Goal: Register for event/course

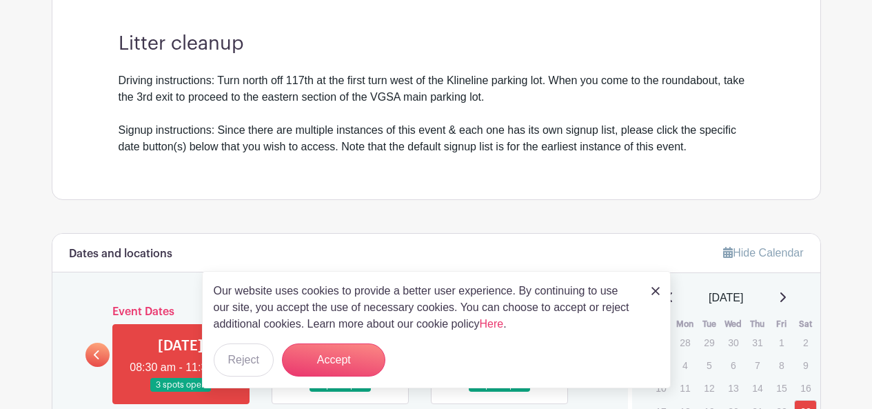
scroll to position [474, 0]
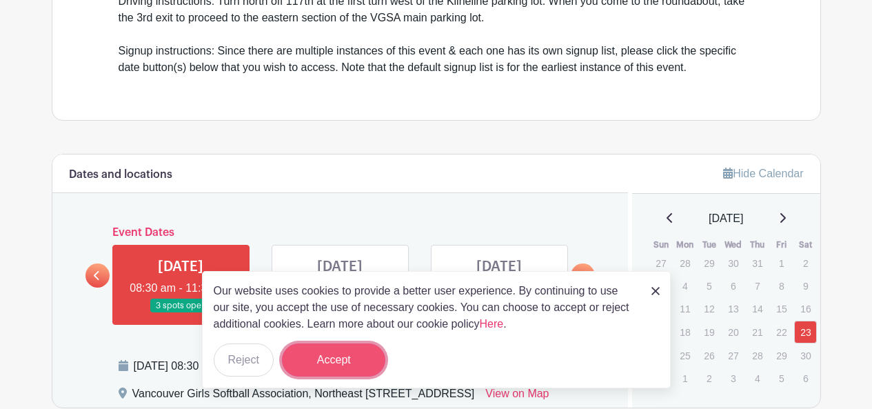
click at [325, 362] on button "Accept" at bounding box center [333, 359] width 103 height 33
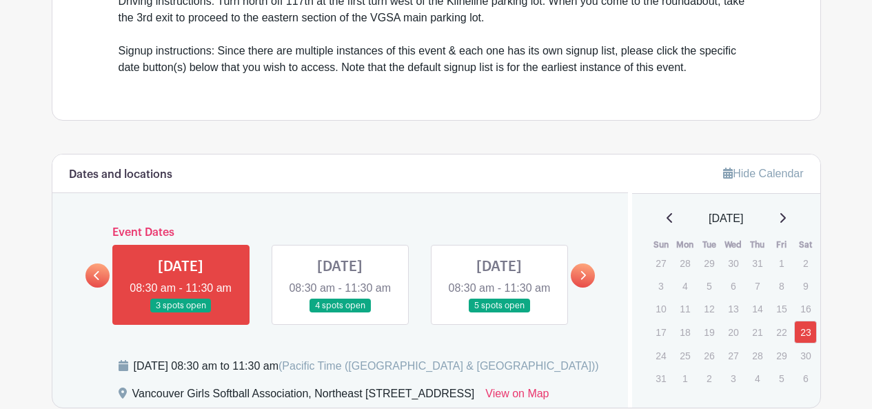
click at [340, 313] on link at bounding box center [340, 313] width 0 height 0
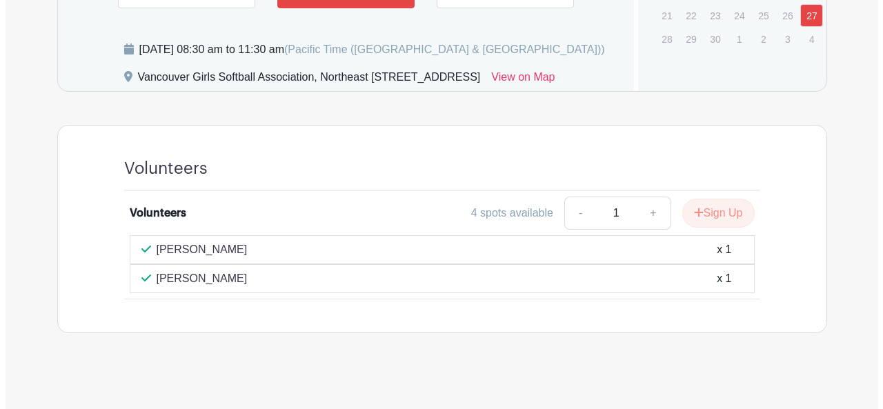
scroll to position [807, 0]
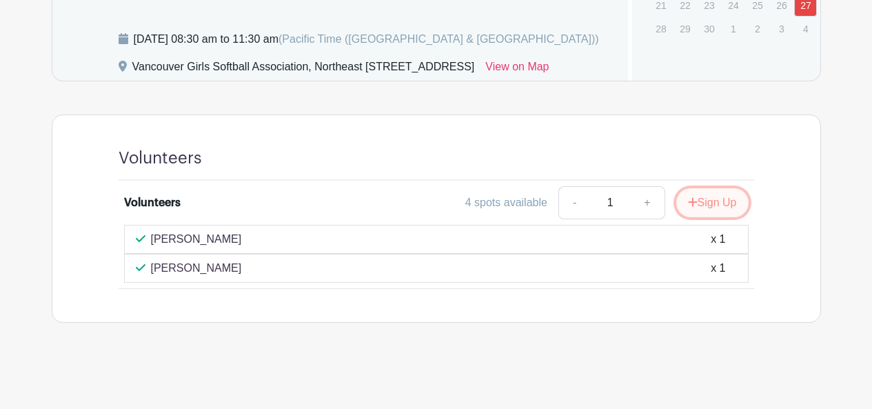
click at [697, 216] on button "Sign Up" at bounding box center [712, 202] width 72 height 29
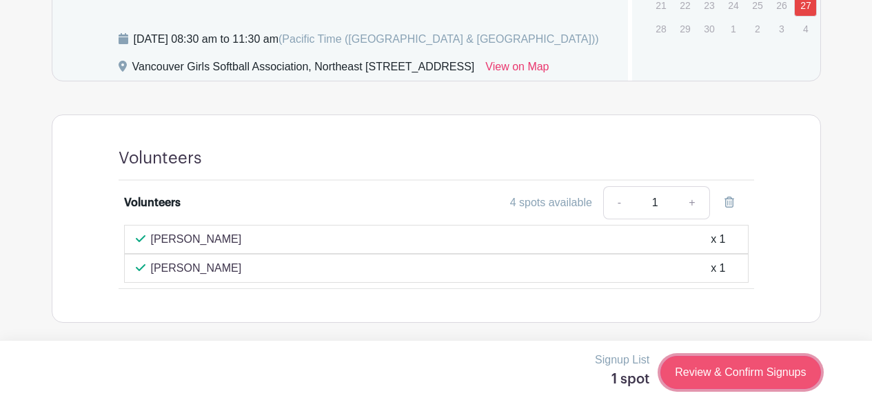
click at [751, 366] on link "Review & Confirm Signups" at bounding box center [741, 372] width 160 height 33
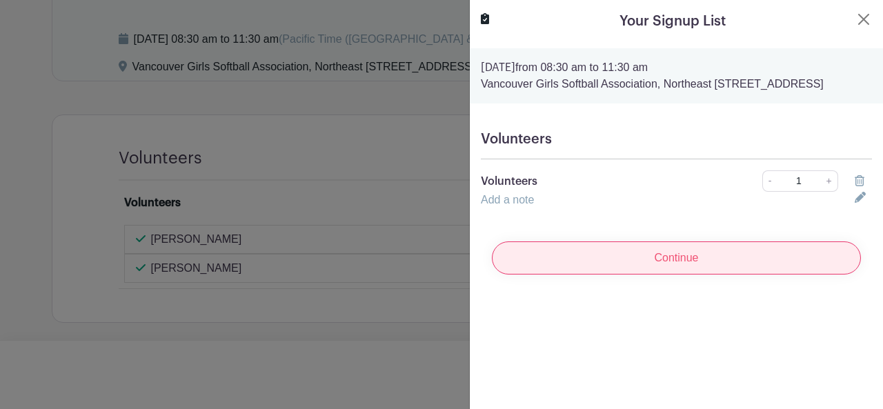
click at [670, 274] on input "Continue" at bounding box center [676, 257] width 369 height 33
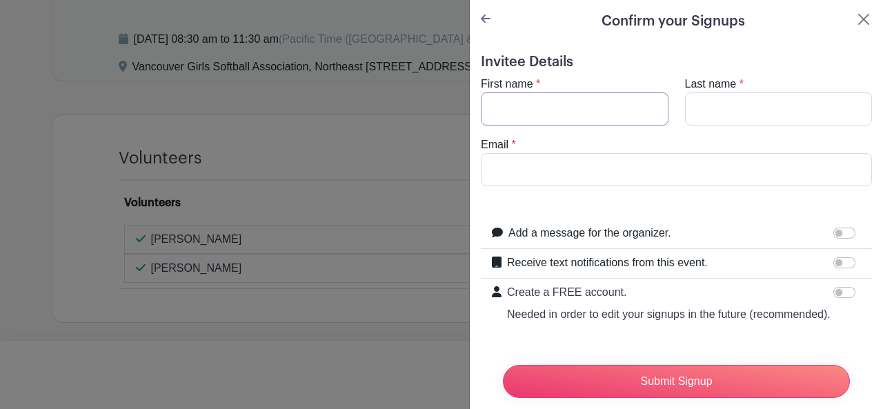
click at [561, 114] on input "First name" at bounding box center [575, 108] width 188 height 33
type input "Nathan"
type input "Nordlund"
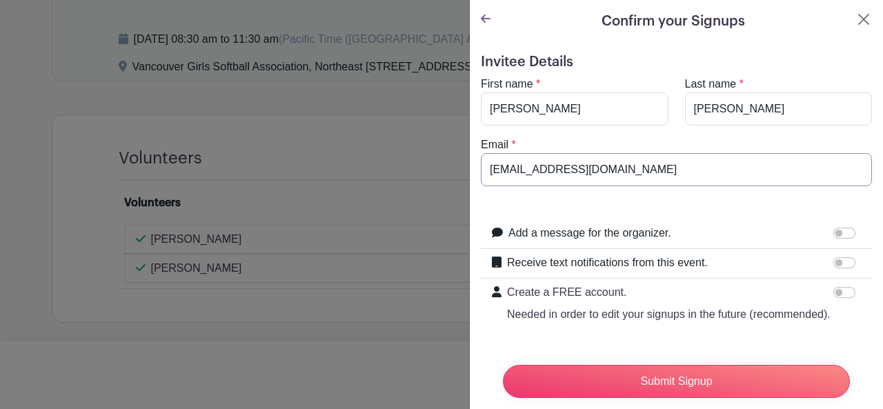
type input "[EMAIL_ADDRESS][DOMAIN_NAME]"
click at [833, 293] on input "Create a FREE account. Needed in order to edit your signups in the future (reco…" at bounding box center [844, 292] width 22 height 11
checkbox input "true"
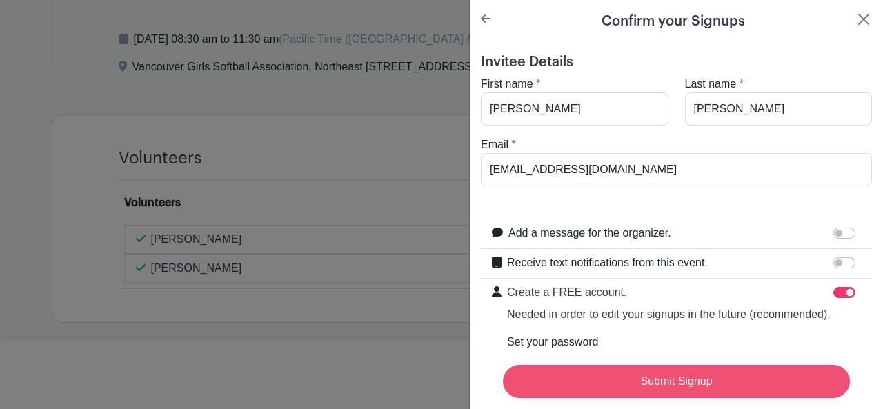
click at [735, 365] on input "Submit Signup" at bounding box center [676, 381] width 347 height 33
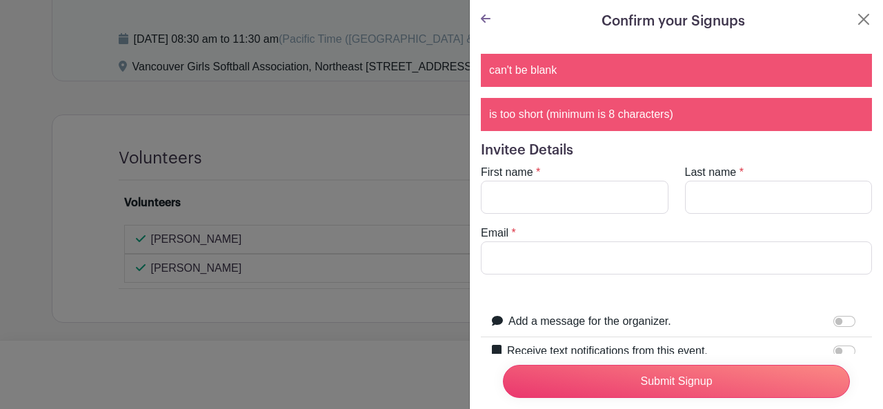
scroll to position [256, 0]
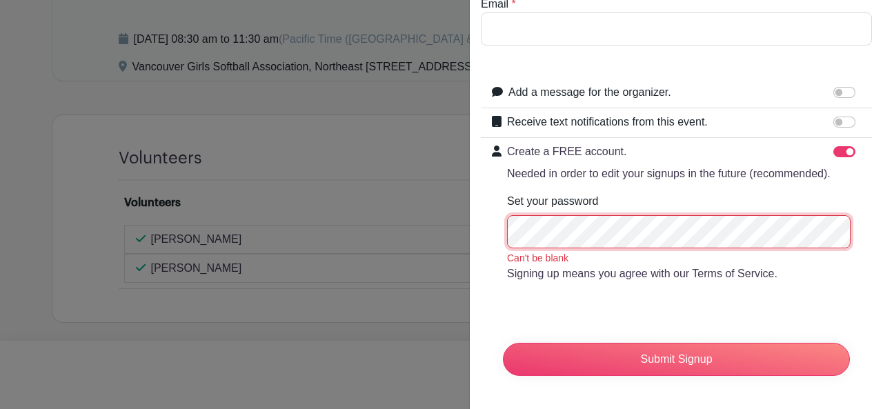
type input "[EMAIL_ADDRESS][DOMAIN_NAME]"
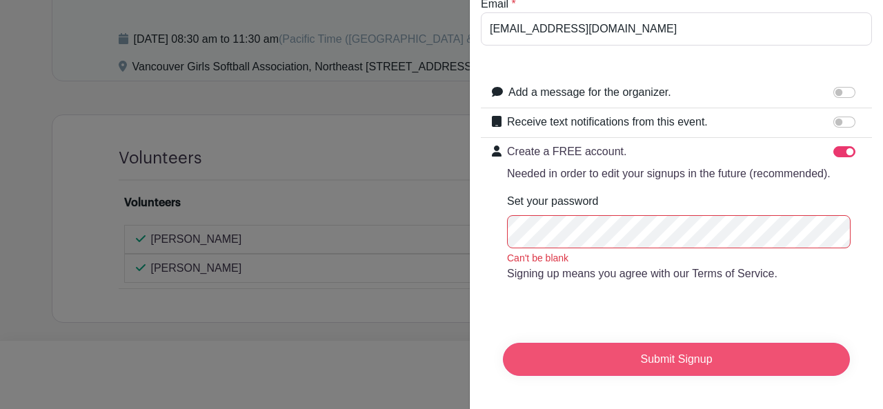
click at [641, 343] on input "Submit Signup" at bounding box center [676, 359] width 347 height 33
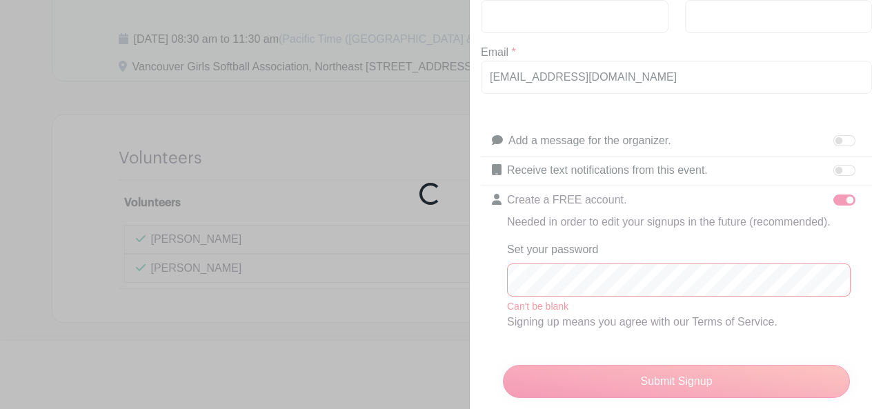
click at [570, 14] on div "Loading..." at bounding box center [441, 204] width 883 height 409
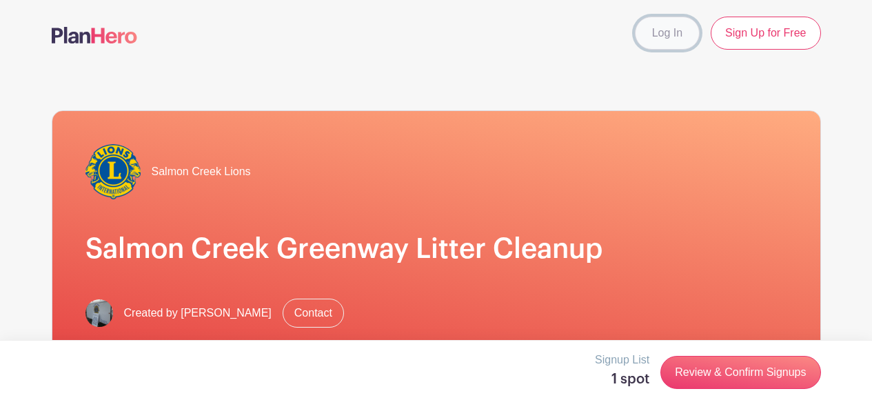
click at [656, 28] on link "Log In" at bounding box center [667, 33] width 65 height 33
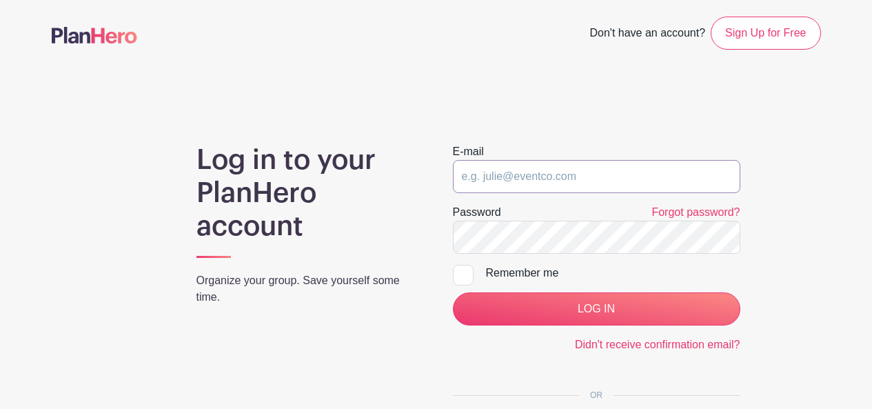
click at [530, 181] on input "email" at bounding box center [597, 176] width 288 height 33
type input "[EMAIL_ADDRESS][DOMAIN_NAME]"
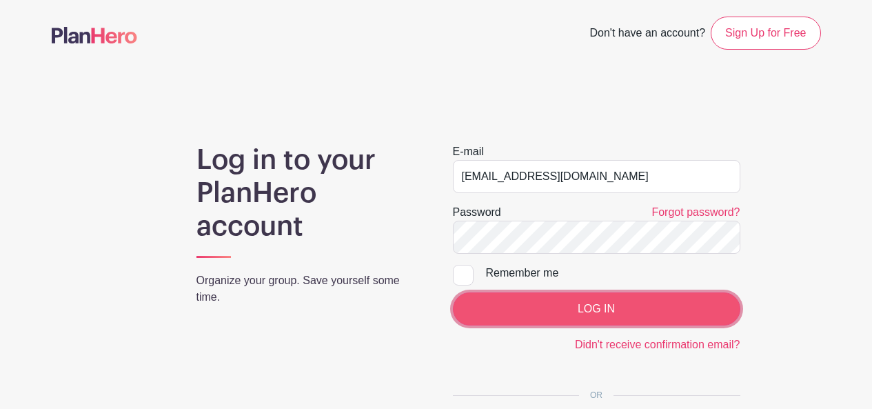
click at [516, 314] on input "LOG IN" at bounding box center [597, 308] width 288 height 33
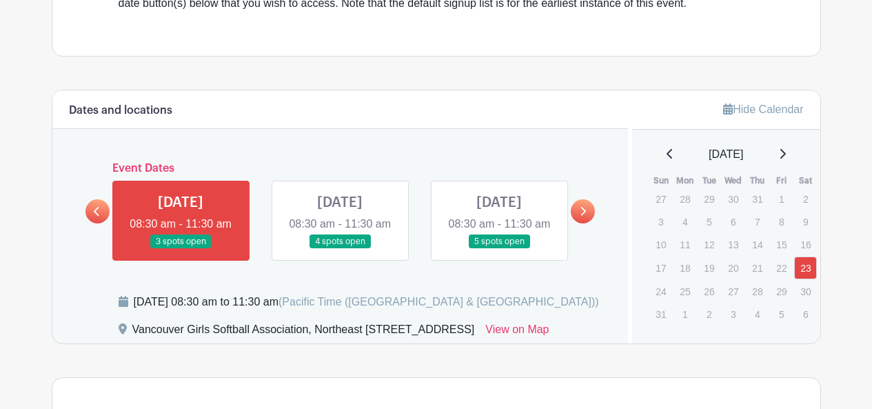
scroll to position [538, 0]
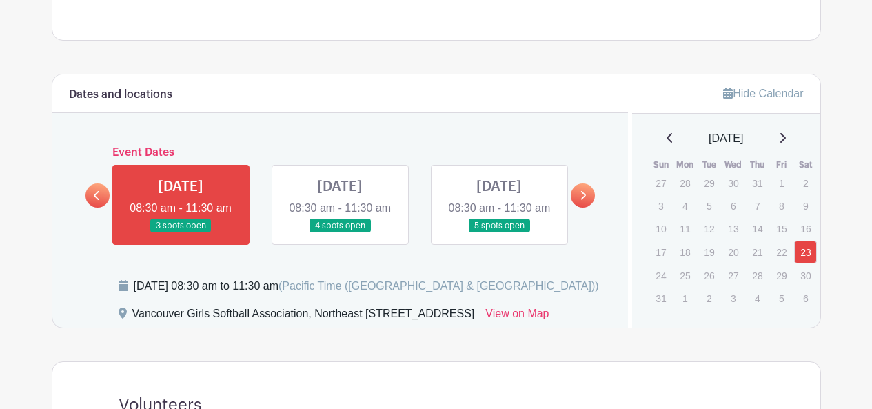
click at [340, 233] on link at bounding box center [340, 233] width 0 height 0
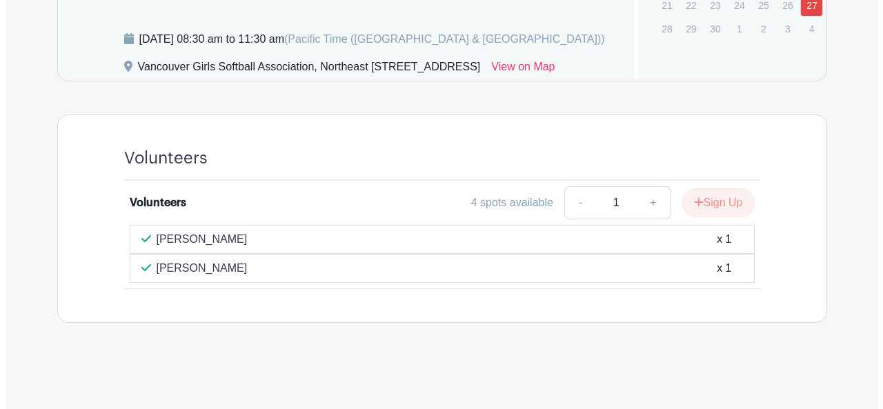
scroll to position [805, 0]
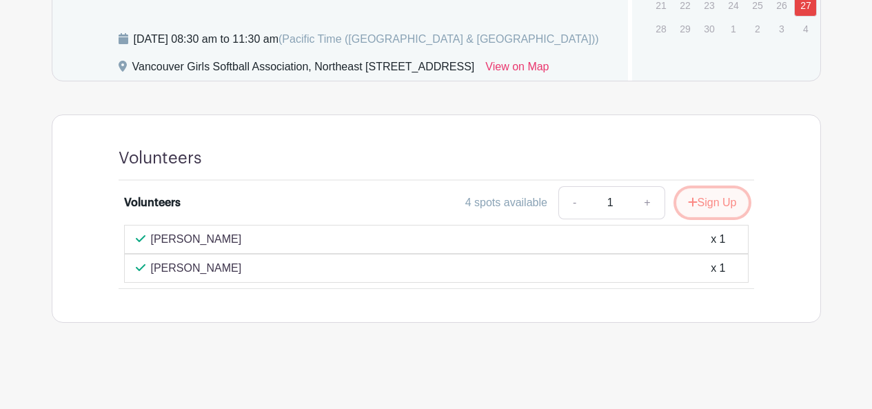
click at [701, 201] on button "Sign Up" at bounding box center [712, 202] width 72 height 29
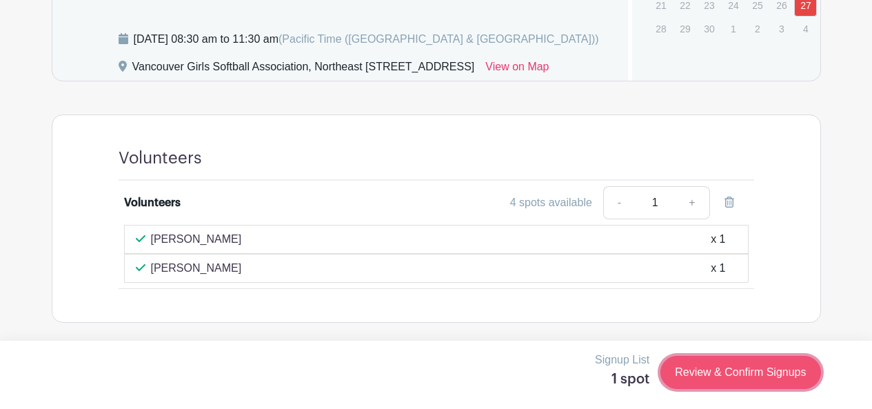
click at [747, 372] on link "Review & Confirm Signups" at bounding box center [741, 372] width 160 height 33
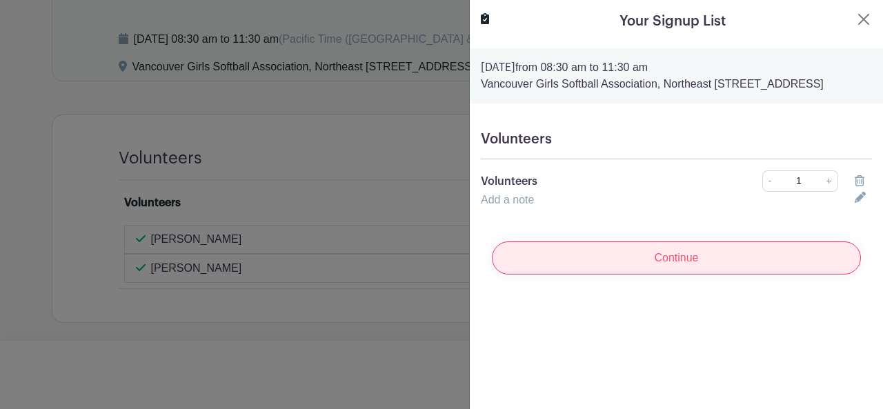
click at [675, 269] on input "Continue" at bounding box center [676, 257] width 369 height 33
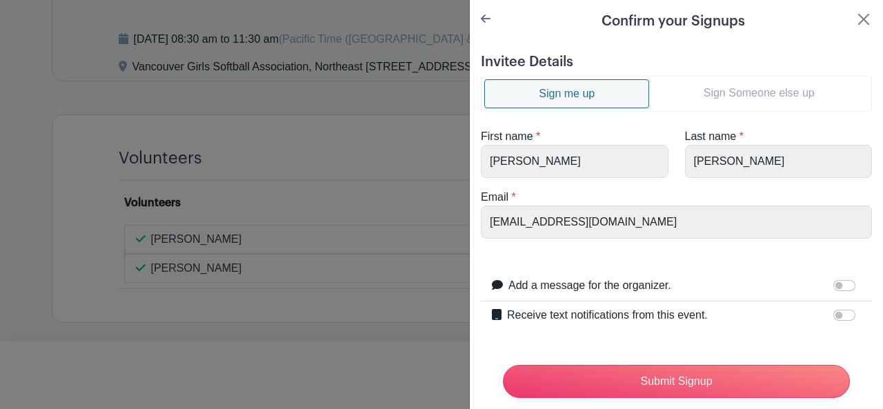
click at [566, 88] on link "Sign me up" at bounding box center [566, 93] width 165 height 29
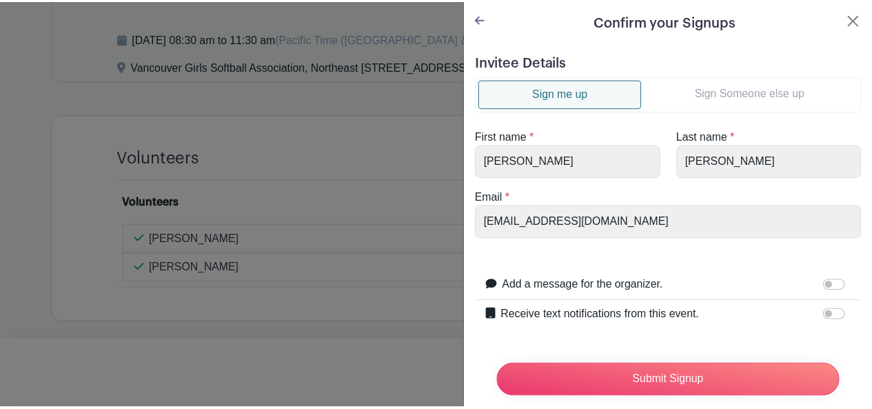
scroll to position [42, 0]
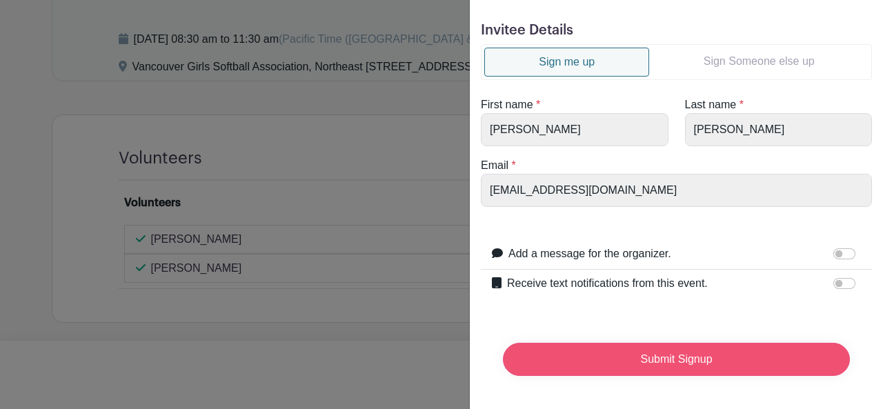
click at [688, 348] on input "Submit Signup" at bounding box center [676, 359] width 347 height 33
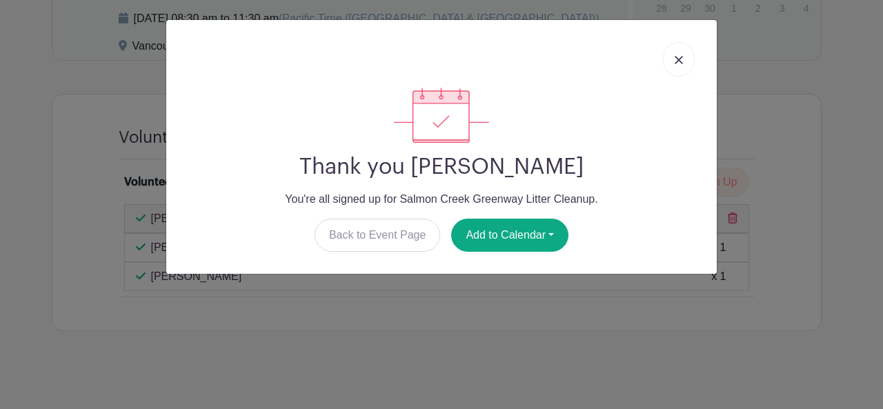
click at [677, 57] on img at bounding box center [678, 60] width 8 height 8
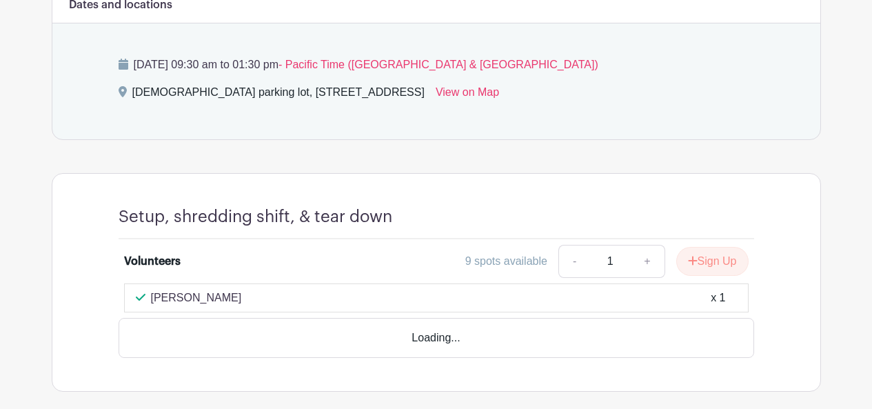
scroll to position [555, 0]
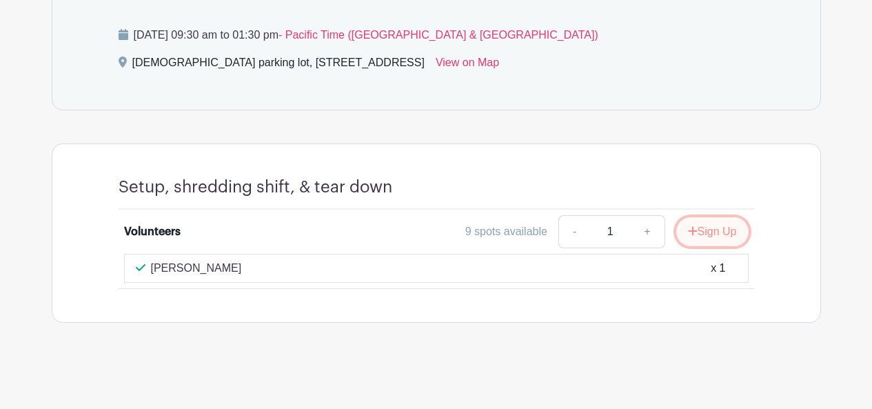
click at [724, 232] on button "Sign Up" at bounding box center [712, 231] width 72 height 29
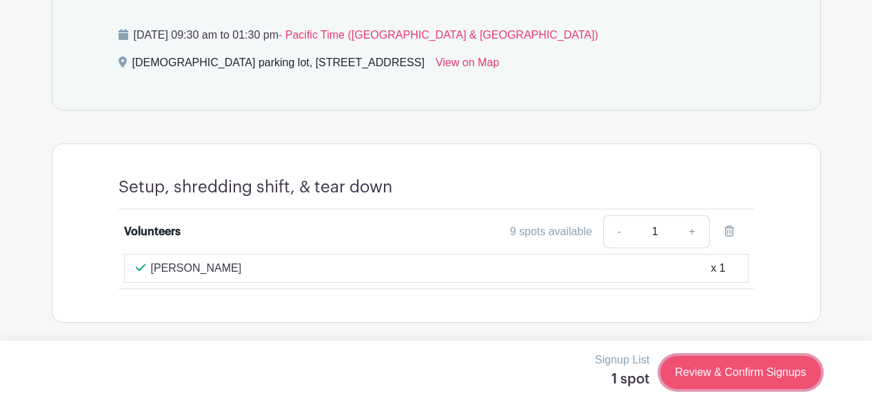
click at [749, 375] on link "Review & Confirm Signups" at bounding box center [741, 372] width 160 height 33
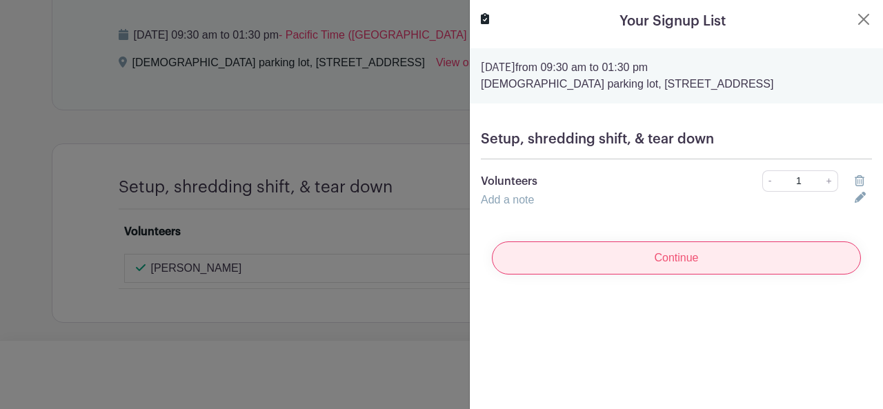
click at [643, 274] on input "Continue" at bounding box center [676, 257] width 369 height 33
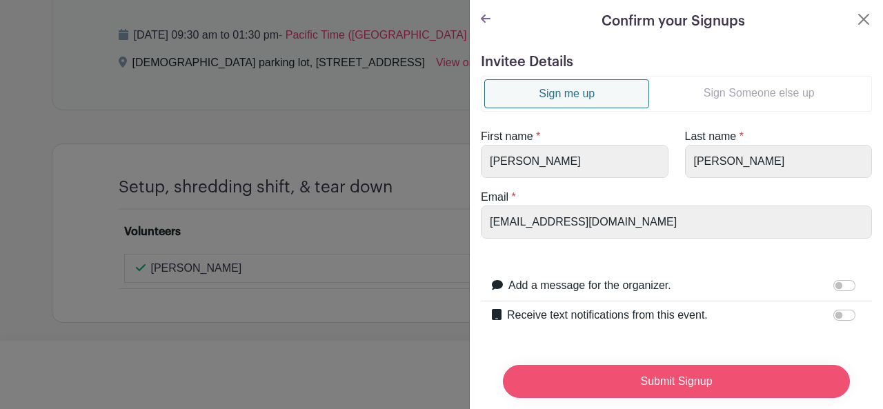
click at [684, 365] on input "Submit Signup" at bounding box center [676, 381] width 347 height 33
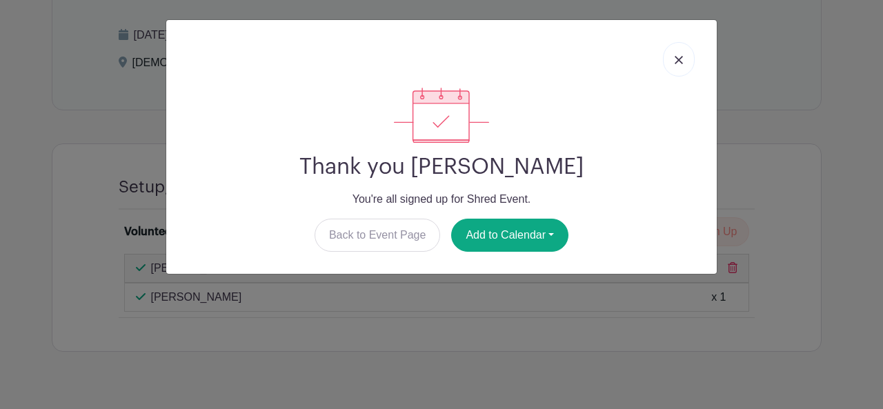
click at [675, 66] on link at bounding box center [679, 59] width 32 height 34
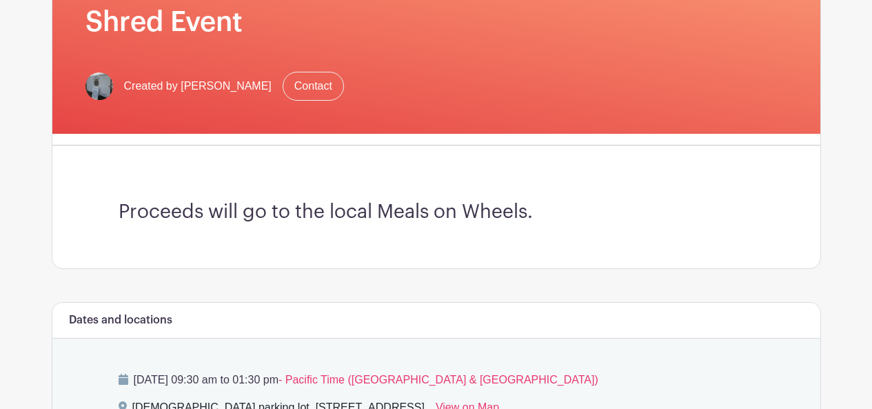
scroll to position [0, 0]
